Goal: Navigation & Orientation: Go to known website

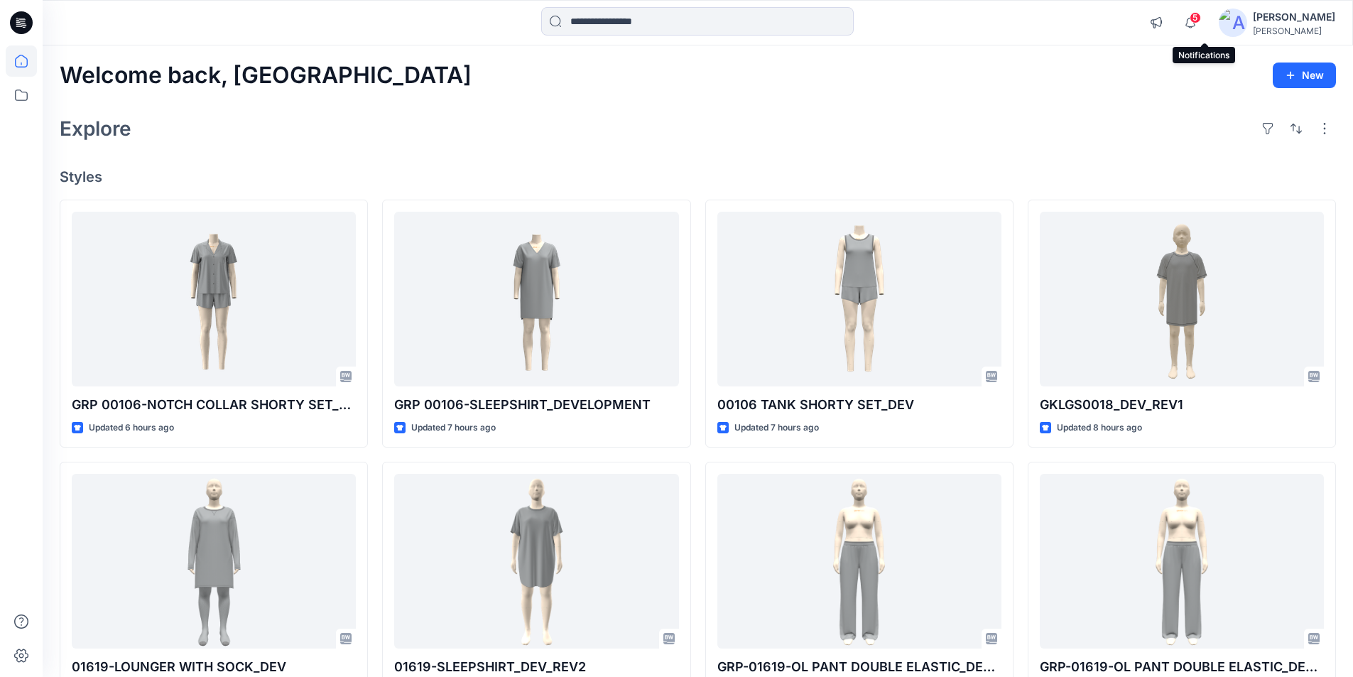
click at [1201, 20] on span "5" at bounding box center [1195, 17] width 11 height 11
